Goal: Information Seeking & Learning: Learn about a topic

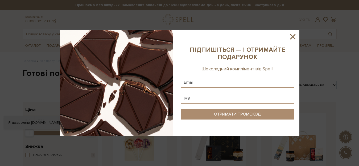
click at [293, 35] on icon at bounding box center [292, 36] width 9 height 9
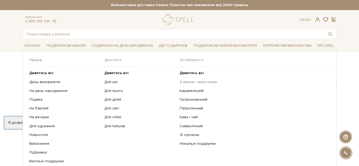
click at [183, 81] on link "З вином / алкоголем" at bounding box center [253, 82] width 146 height 5
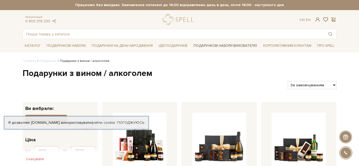
click at [233, 43] on link "Подарункові набори вихователю" at bounding box center [225, 45] width 68 height 9
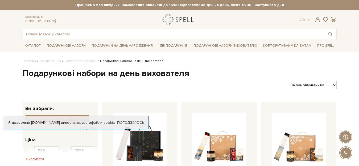
click at [171, 18] on link "logo" at bounding box center [179, 19] width 33 height 11
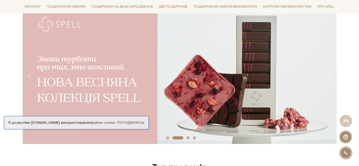
scroll to position [53, 0]
click at [330, 76] on icon "Carousel Navigation" at bounding box center [329, 77] width 5 height 9
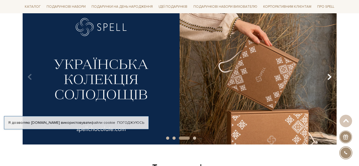
click at [329, 78] on icon "Carousel Navigation" at bounding box center [329, 77] width 5 height 9
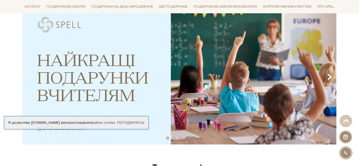
click at [329, 78] on icon "Carousel Navigation" at bounding box center [329, 77] width 5 height 9
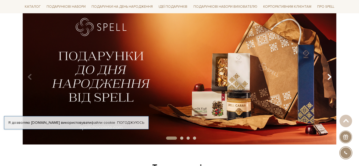
click at [329, 78] on icon "Carousel Navigation" at bounding box center [329, 77] width 5 height 9
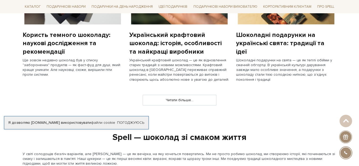
scroll to position [559, 0]
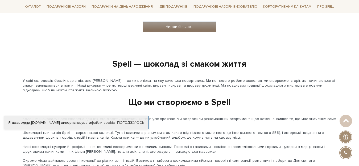
click at [199, 28] on link "Читати більше..." at bounding box center [179, 27] width 73 height 10
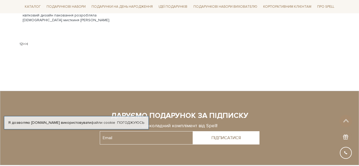
scroll to position [712, 0]
